Goal: Feedback & Contribution: Contribute content

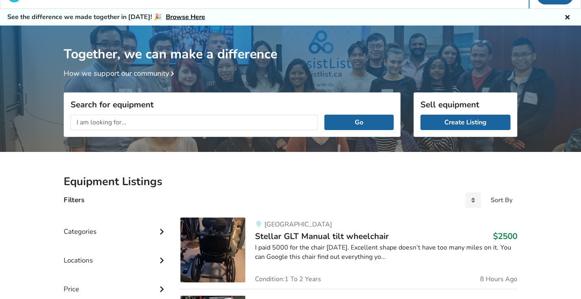
scroll to position [17, 0]
click at [443, 122] on link "Create Listing" at bounding box center [466, 122] width 90 height 15
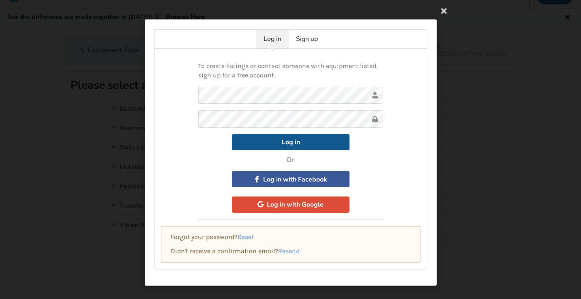
click at [273, 140] on button "Log in" at bounding box center [291, 142] width 118 height 16
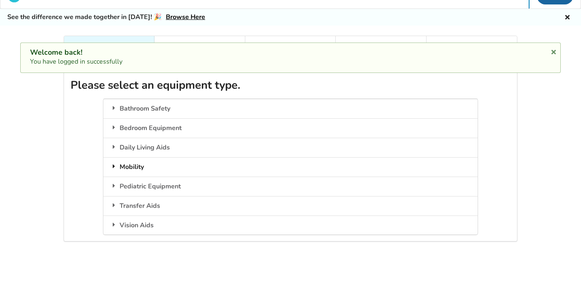
click at [149, 157] on div "Mobility" at bounding box center [290, 166] width 374 height 19
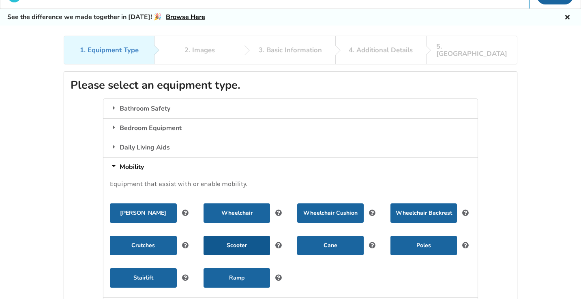
click at [234, 236] on button "Scooter" at bounding box center [237, 245] width 67 height 19
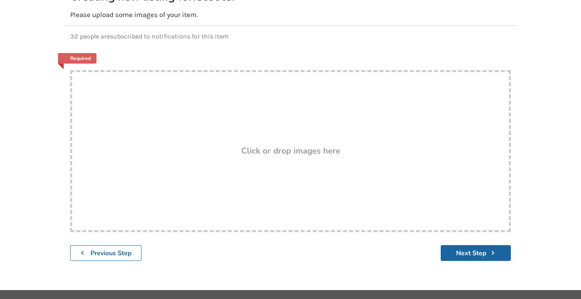
scroll to position [107, 0]
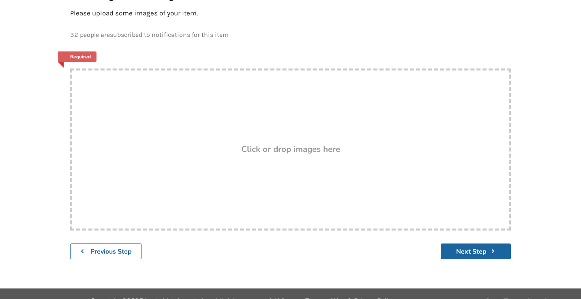
click at [245, 167] on div "Drop here! Click or drop images here" at bounding box center [290, 150] width 441 height 162
type input "C:\fakepath\8AA4441E-C5A9-44D1-AB80-DD65F51B283D.jpeg"
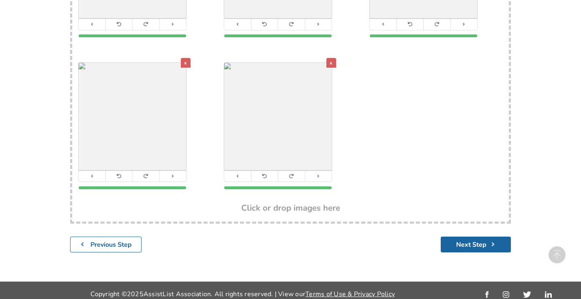
scroll to position [276, 0]
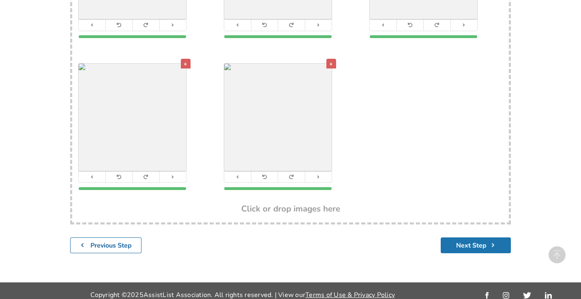
click at [468, 238] on button "Next Step" at bounding box center [476, 246] width 70 height 16
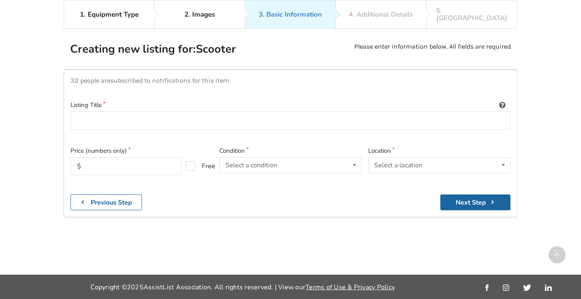
scroll to position [75, 0]
click at [215, 112] on input at bounding box center [291, 121] width 440 height 18
type input "G"
type input "Pride Gogo Folding Scooter"
click at [133, 157] on input "text" at bounding box center [126, 166] width 111 height 18
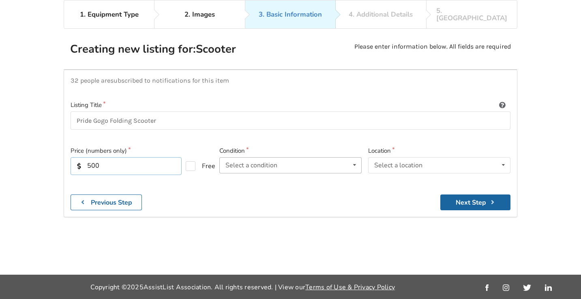
type input "500"
click at [232, 162] on div "Select a condition" at bounding box center [252, 165] width 52 height 6
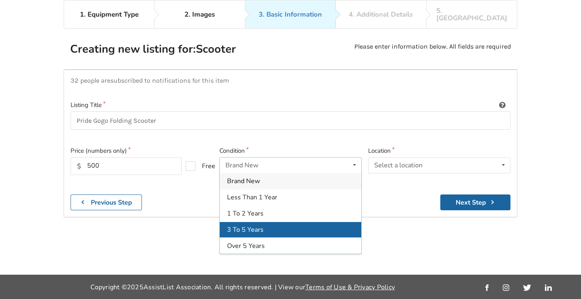
click at [238, 226] on span "3 To 5 Years" at bounding box center [245, 230] width 37 height 9
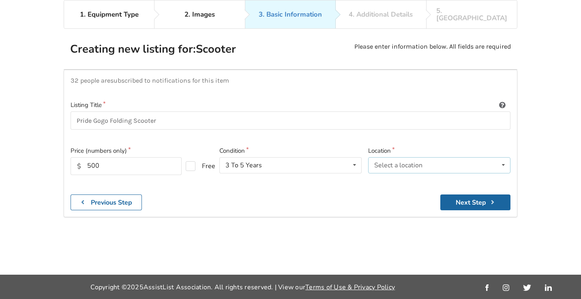
click at [397, 162] on div "Select a location" at bounding box center [398, 165] width 48 height 6
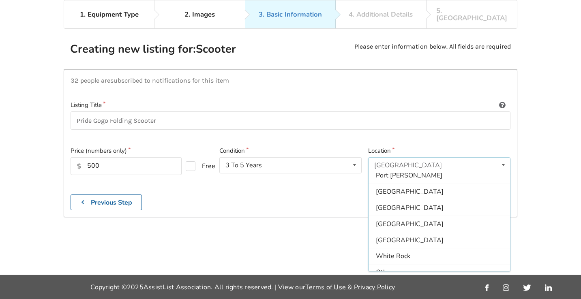
scroll to position [233, 0]
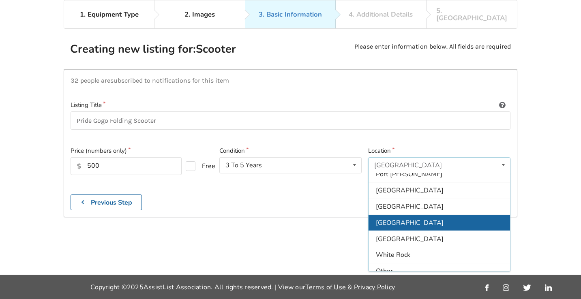
click at [392, 219] on span "[GEOGRAPHIC_DATA]" at bounding box center [410, 223] width 68 height 9
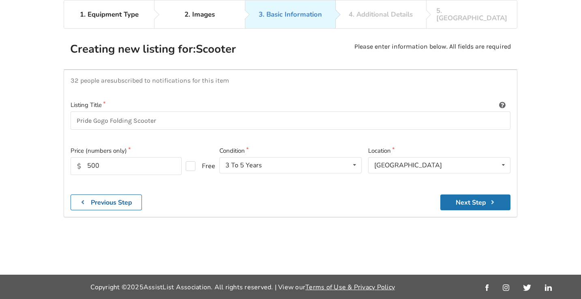
click at [460, 195] on button "Next Step" at bounding box center [475, 203] width 70 height 16
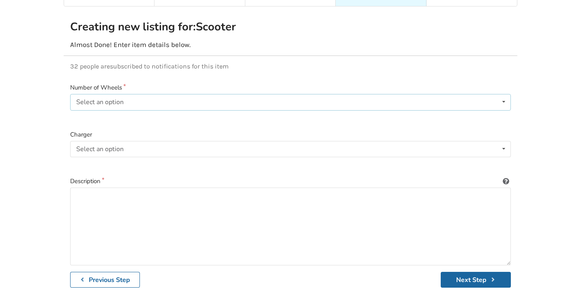
click at [146, 94] on div "Select an option 3 4" at bounding box center [290, 102] width 441 height 16
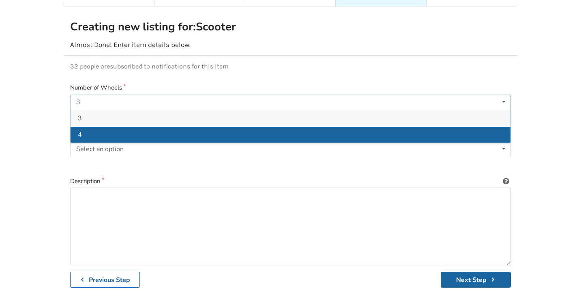
click at [144, 127] on div "4" at bounding box center [291, 135] width 440 height 16
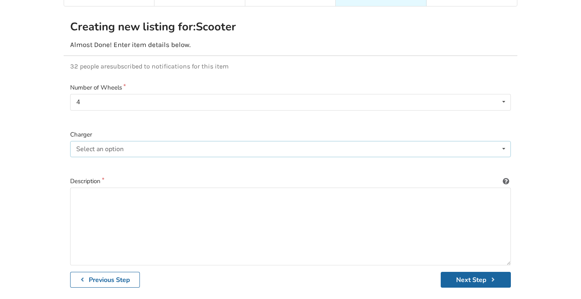
click at [139, 144] on div "Select an option Included Not included" at bounding box center [290, 149] width 441 height 16
click at [134, 157] on div "Included" at bounding box center [291, 165] width 440 height 16
paste textarea "COMPACT & PORTABLE: This compact travel scooter folds and unfolds in seconds an…"
type textarea "COMPACT & PORTABLE: This compact travel scooter folds and unfolds in seconds an…"
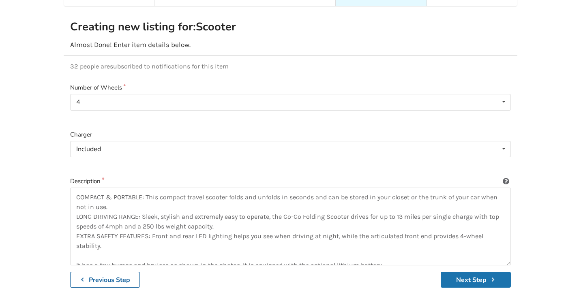
click at [462, 272] on button "Next Step" at bounding box center [476, 280] width 70 height 16
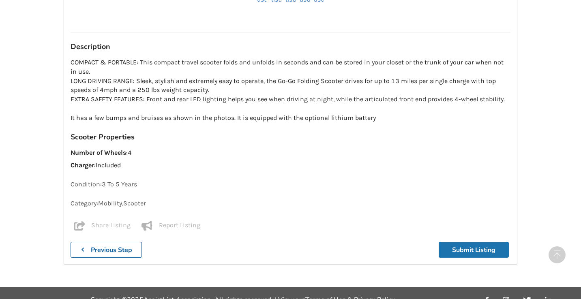
scroll to position [536, 0]
click at [489, 242] on button "Submit Listing" at bounding box center [474, 250] width 70 height 16
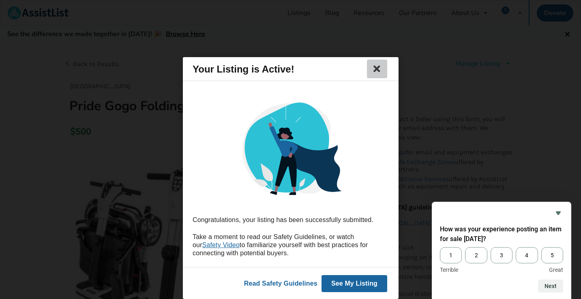
click at [376, 69] on icon at bounding box center [376, 69] width 11 height 10
